Goal: Task Accomplishment & Management: Use online tool/utility

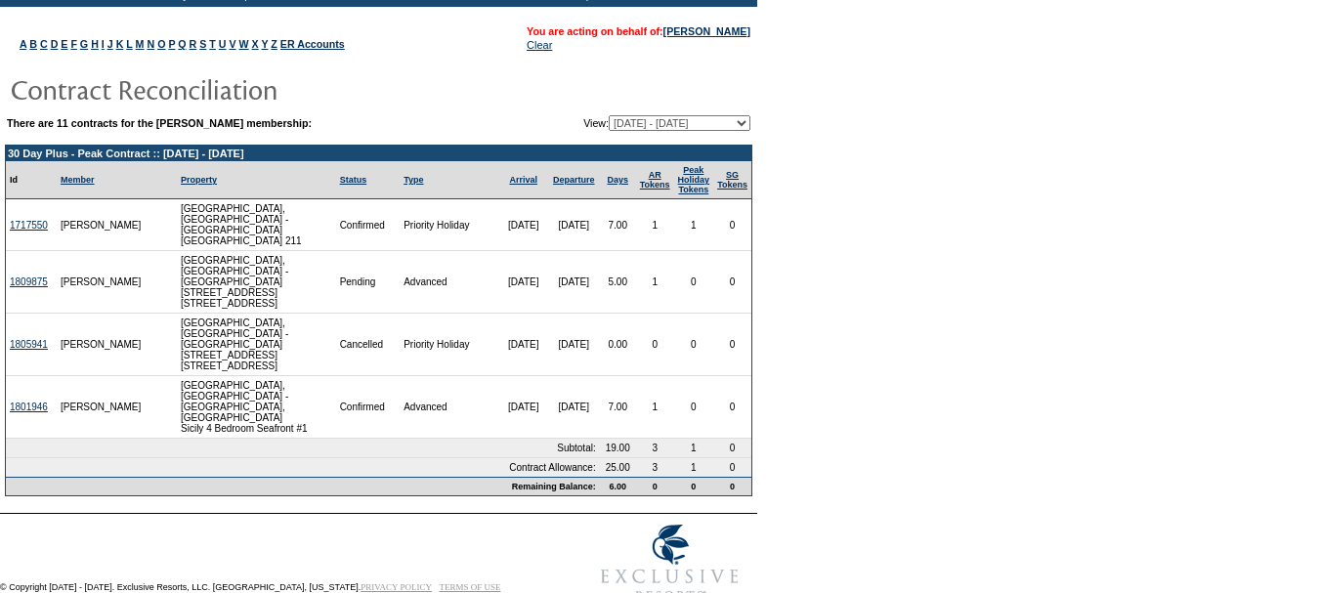
scroll to position [133, 0]
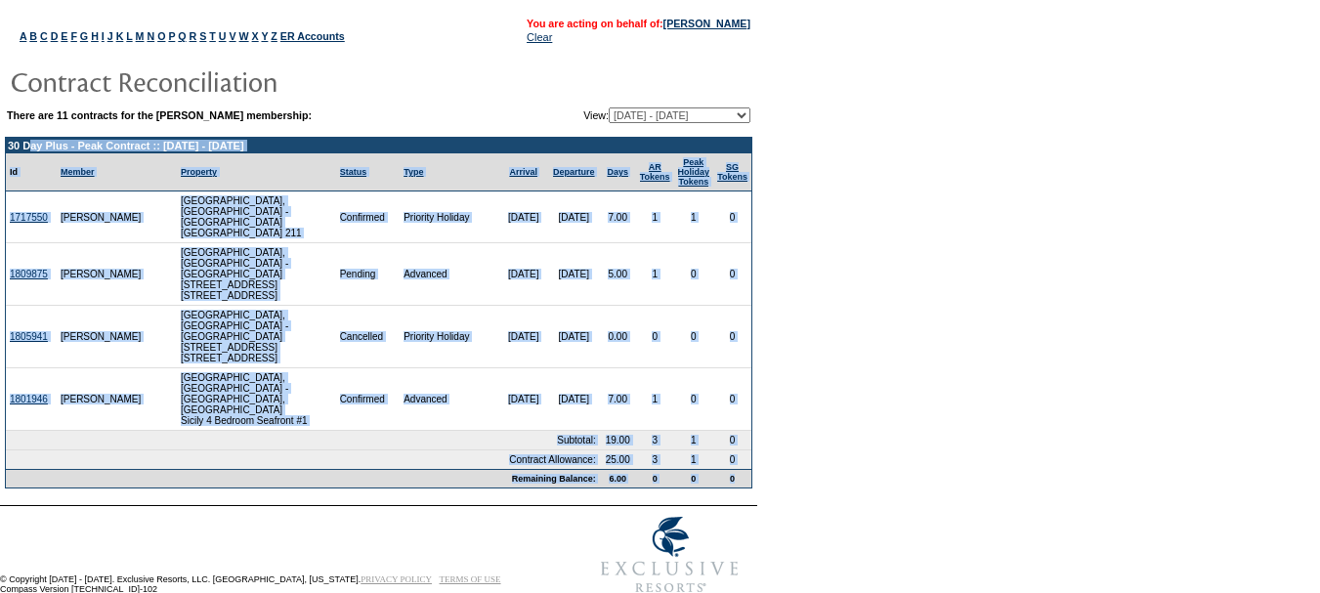
drag, startPoint x: 746, startPoint y: 440, endPoint x: 8, endPoint y: 150, distance: 793.0
click at [8, 150] on tbody "30 Day Plus - Peak Contract :: [DATE] - [DATE] Id Member Property Status Type A…" at bounding box center [378, 313] width 745 height 350
copy tbody "30 Day Plus - Peak Contract :: [DATE] - [DATE] Id Member Property Status Type A…"
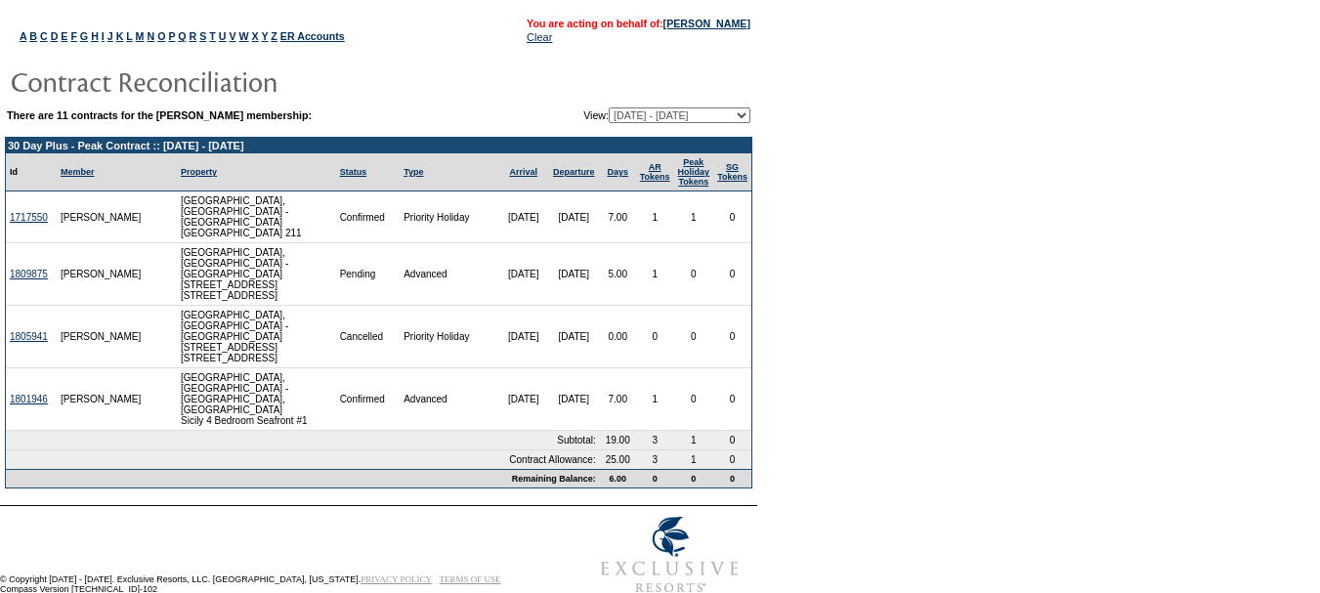
click at [928, 311] on form "Follow Us ::" at bounding box center [660, 235] width 1320 height 736
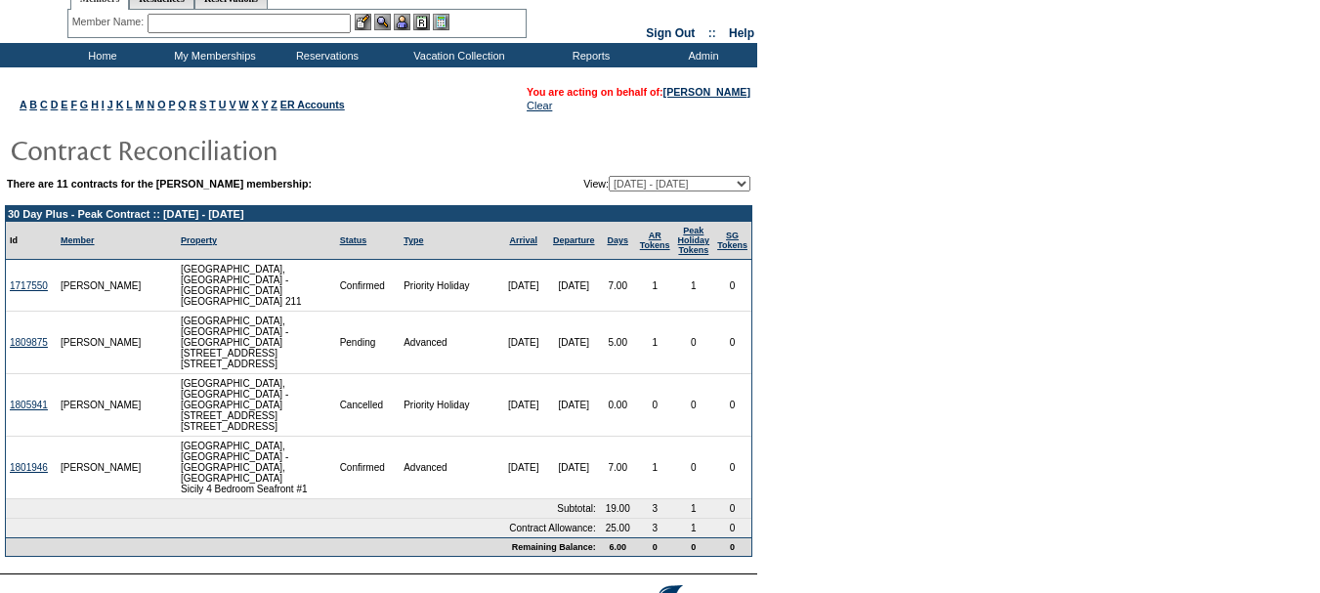
scroll to position [0, 0]
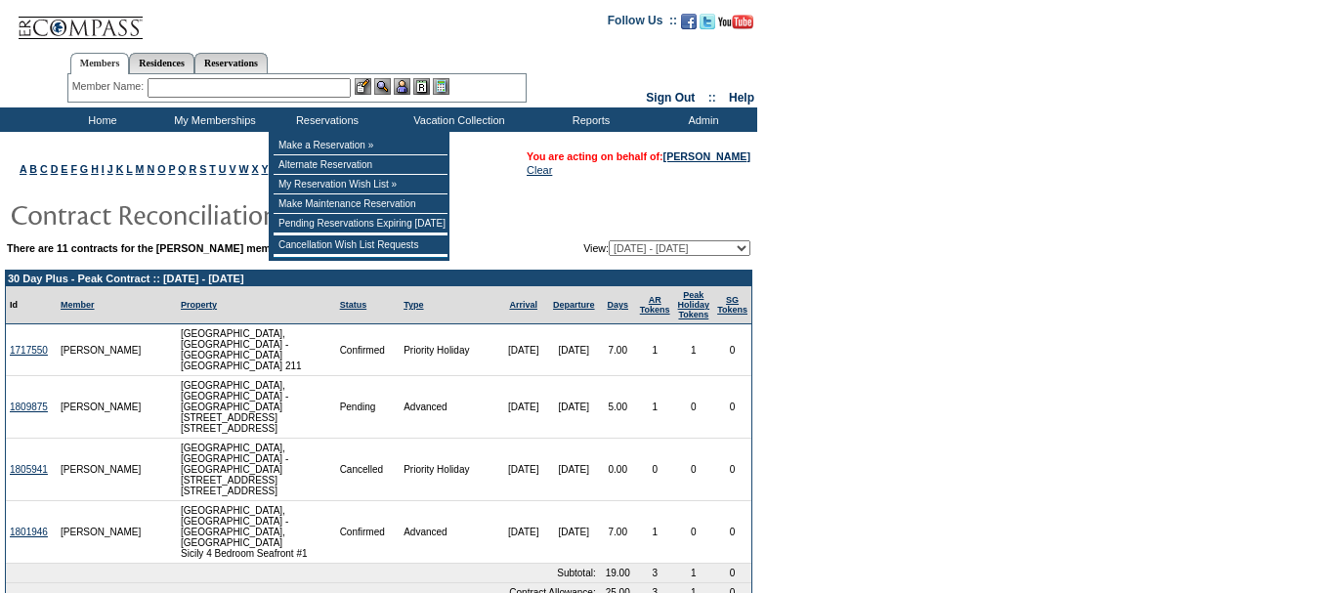
click at [282, 79] on input "text" at bounding box center [248, 88] width 203 height 20
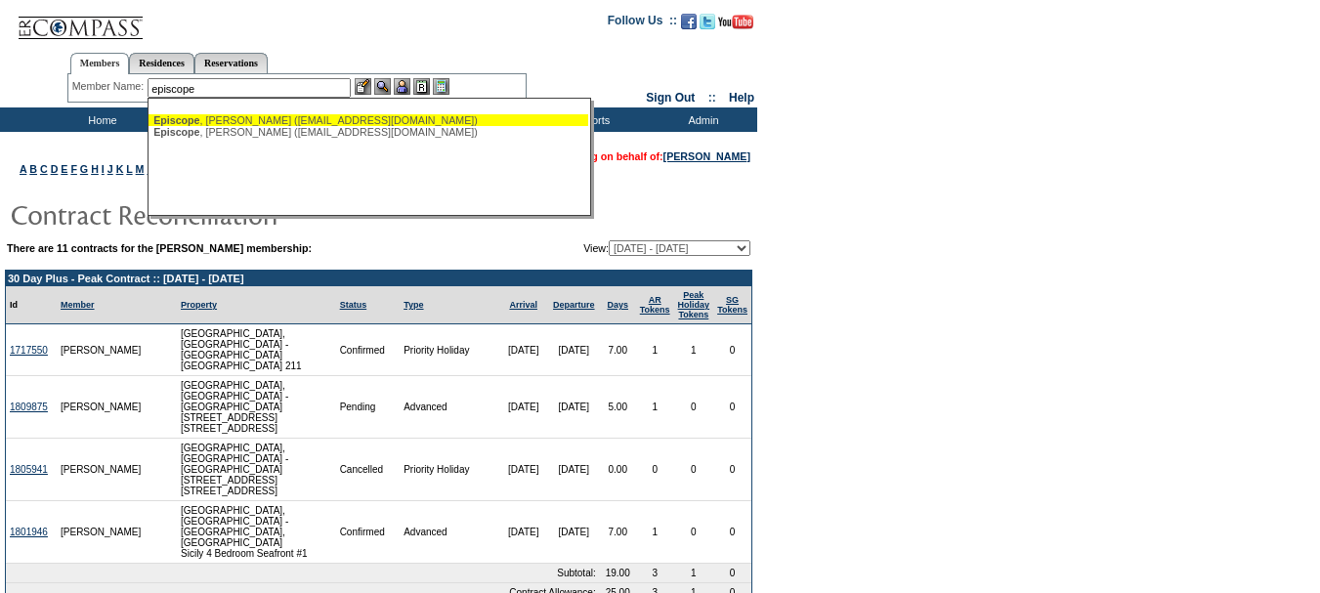
click at [229, 120] on div "[PERSON_NAME] ([EMAIL_ADDRESS][DOMAIN_NAME])" at bounding box center [368, 120] width 430 height 12
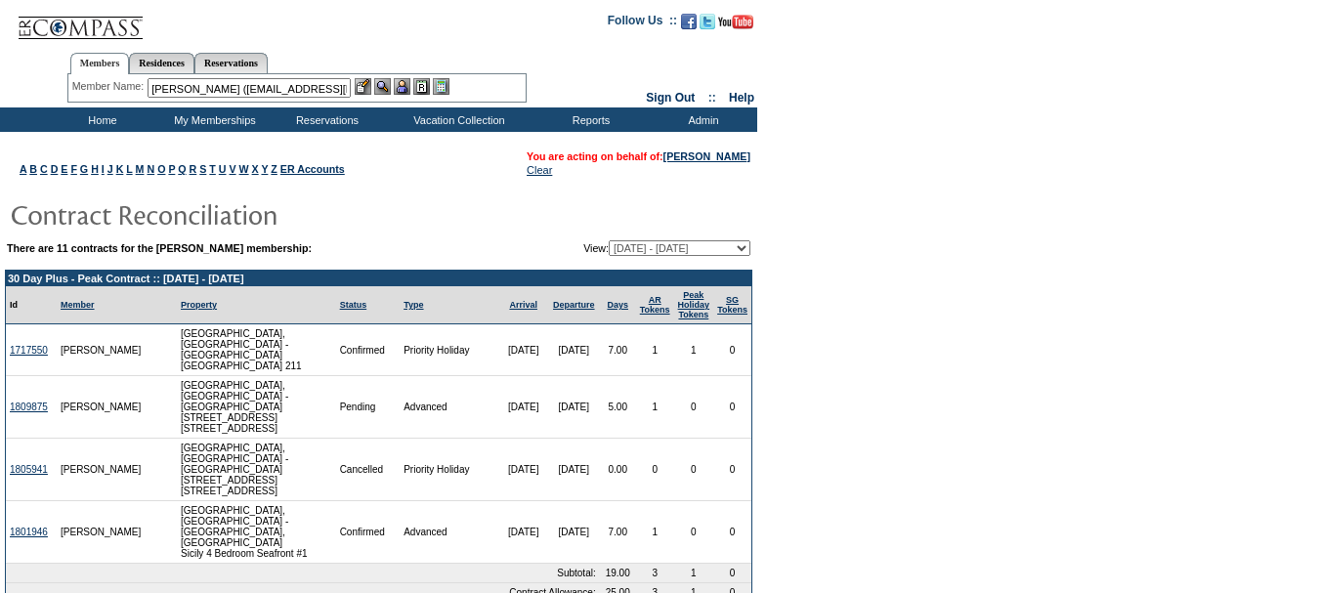
click at [229, 77] on div "Member Name: [PERSON_NAME] ([EMAIL_ADDRESS][DOMAIN_NAME]) [PERSON_NAME] ([EMAIL…" at bounding box center [296, 88] width 459 height 28
click at [229, 85] on input "[PERSON_NAME] ([EMAIL_ADDRESS][DOMAIN_NAME])" at bounding box center [248, 88] width 203 height 20
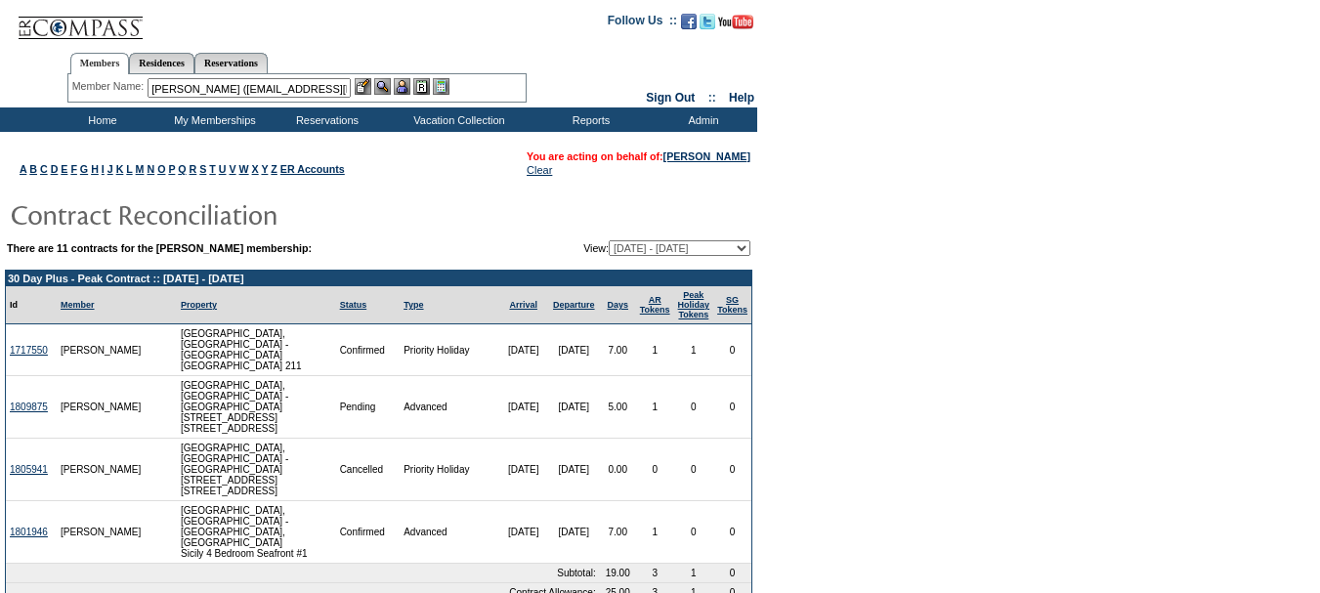
click at [229, 85] on input "[PERSON_NAME] ([EMAIL_ADDRESS][DOMAIN_NAME])" at bounding box center [248, 88] width 203 height 20
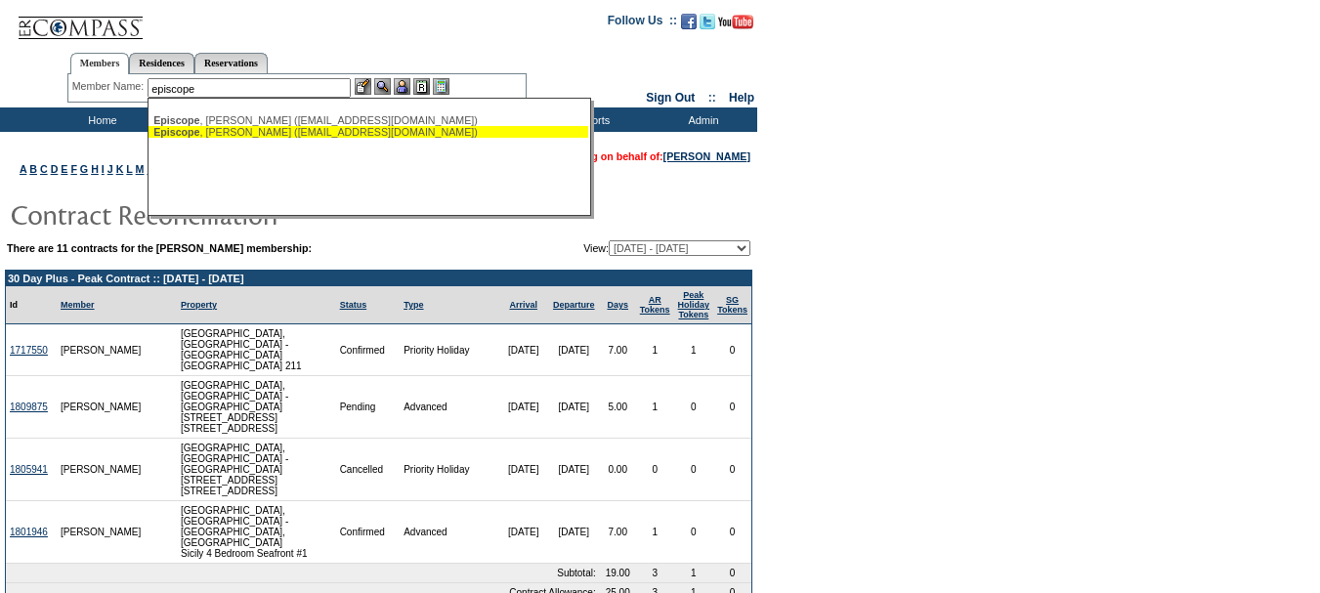
drag, startPoint x: 264, startPoint y: 133, endPoint x: 296, endPoint y: 129, distance: 32.5
click at [264, 132] on div "[PERSON_NAME] ([EMAIL_ADDRESS][DOMAIN_NAME])" at bounding box center [368, 132] width 430 height 12
type input "[PERSON_NAME] ([EMAIL_ADDRESS][DOMAIN_NAME])"
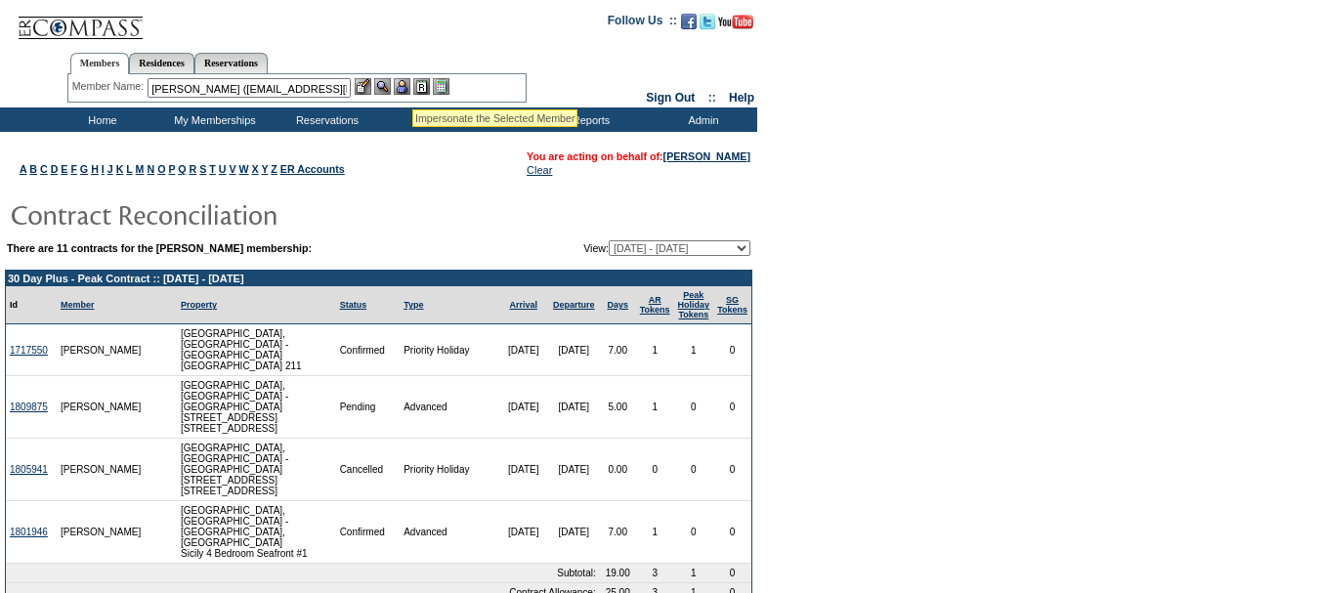
drag, startPoint x: 411, startPoint y: 85, endPoint x: 398, endPoint y: 87, distance: 13.8
click at [410, 85] on img at bounding box center [402, 86] width 17 height 17
click at [382, 87] on img at bounding box center [382, 86] width 17 height 17
